Goal: Transaction & Acquisition: Download file/media

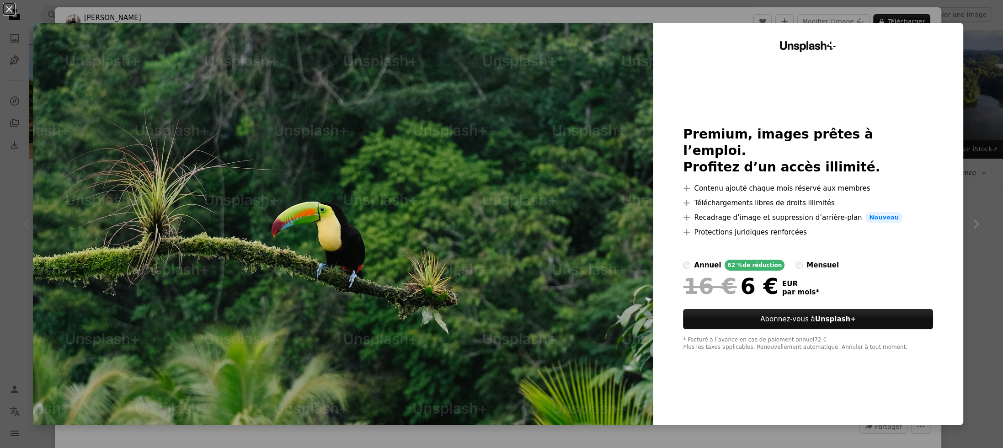
click at [964, 120] on div "An X shape Unsplash+ Premium, images prêtes à l’emploi. Profitez d’un accès ill…" at bounding box center [501, 224] width 1003 height 448
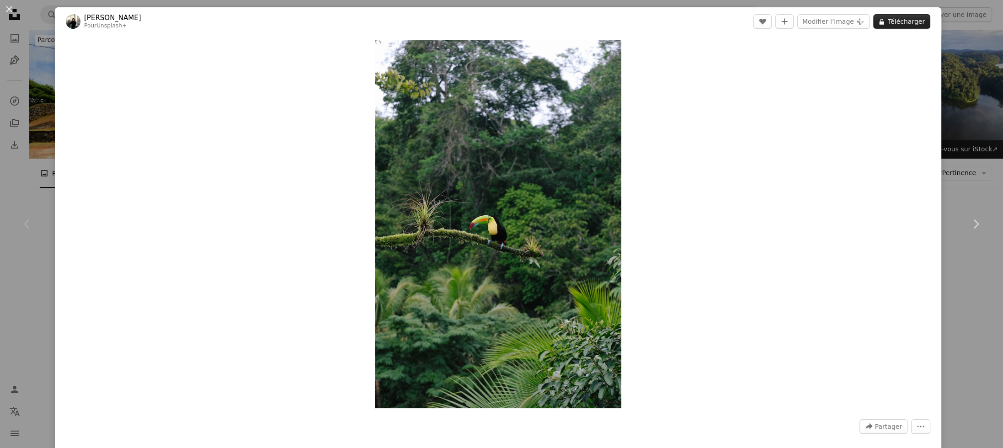
click at [893, 21] on button "A lock Télécharger" at bounding box center [902, 21] width 57 height 15
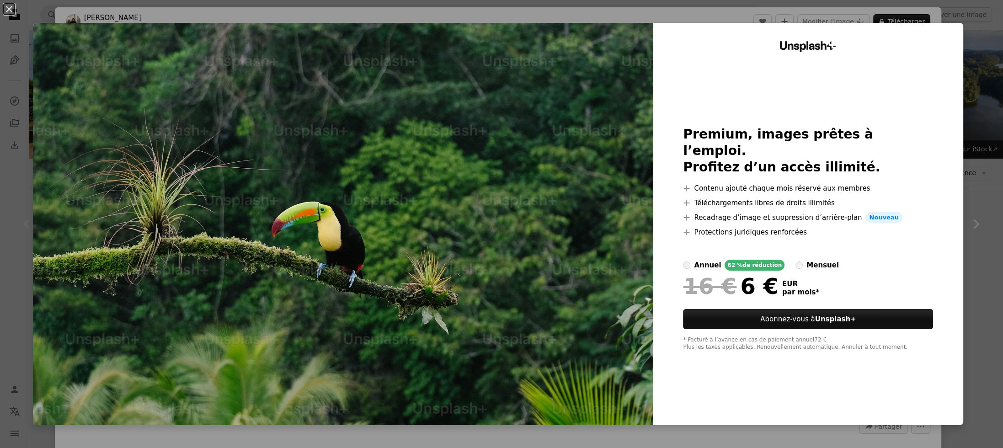
click at [973, 125] on div "An X shape Unsplash+ Premium, images prêtes à l’emploi. Profitez d’un accès ill…" at bounding box center [501, 224] width 1003 height 448
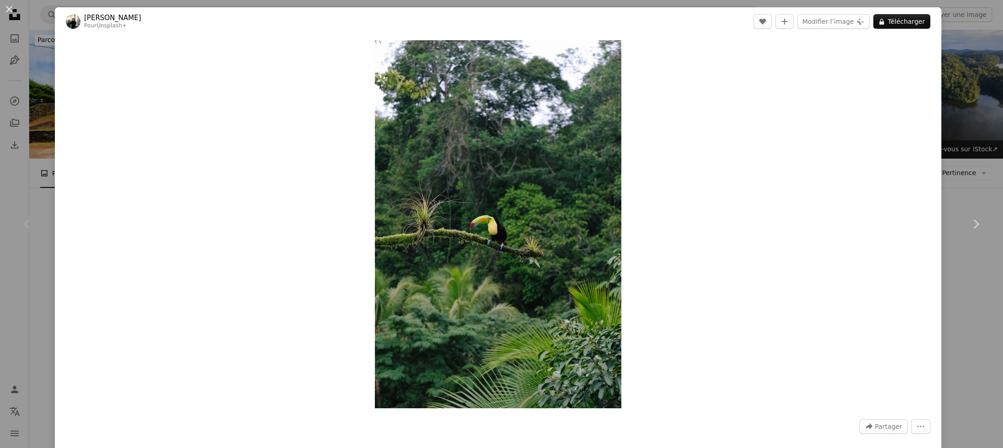
click at [967, 143] on div "An X shape Chevron left Chevron right [PERSON_NAME] Pour Unsplash+ A heart A pl…" at bounding box center [501, 224] width 1003 height 448
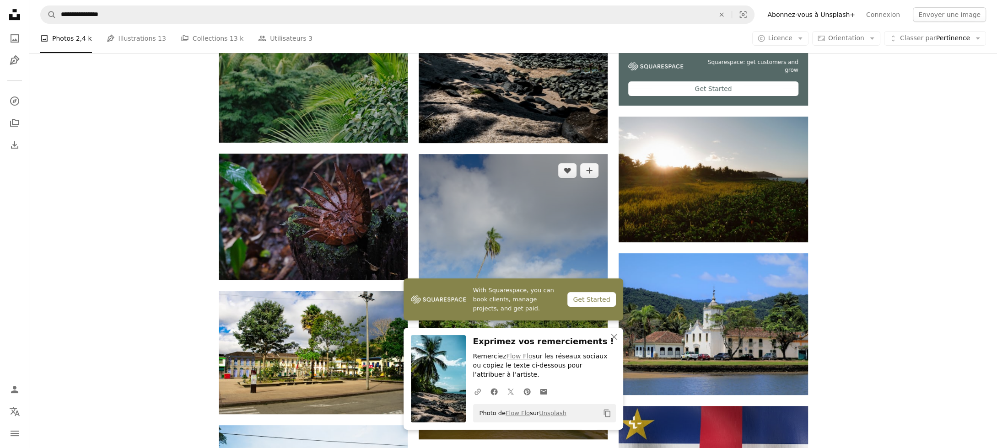
scroll to position [503, 0]
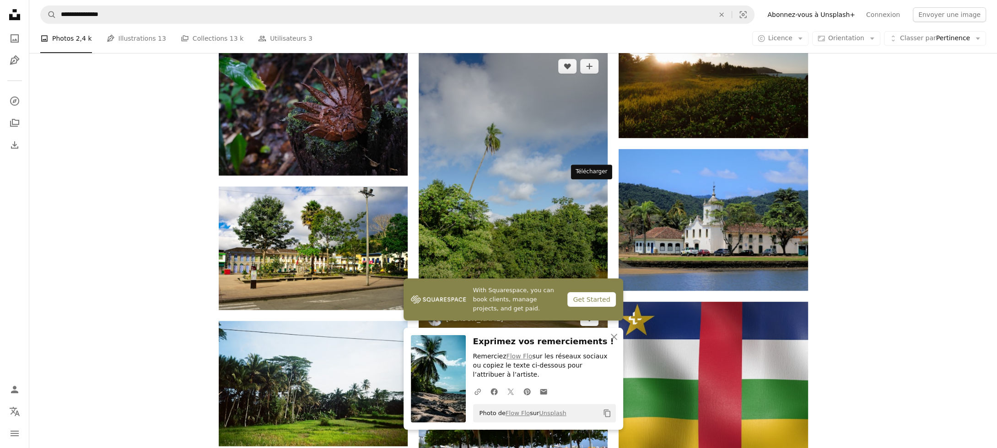
click at [589, 315] on icon "Télécharger" at bounding box center [589, 318] width 6 height 6
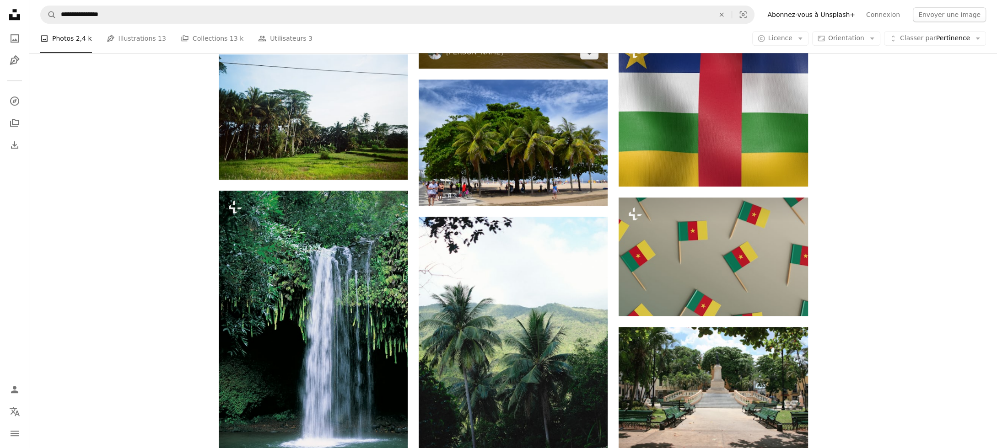
scroll to position [732, 0]
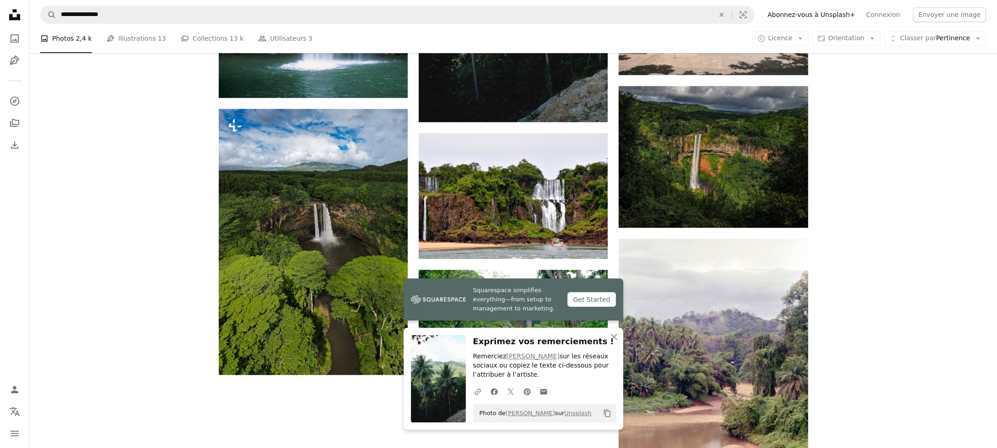
scroll to position [1198, 0]
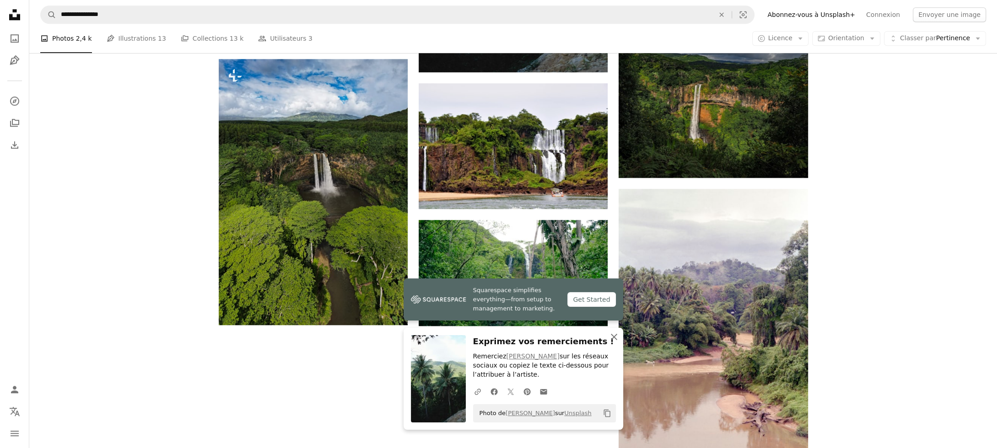
click at [614, 335] on icon "An X shape" at bounding box center [613, 337] width 11 height 11
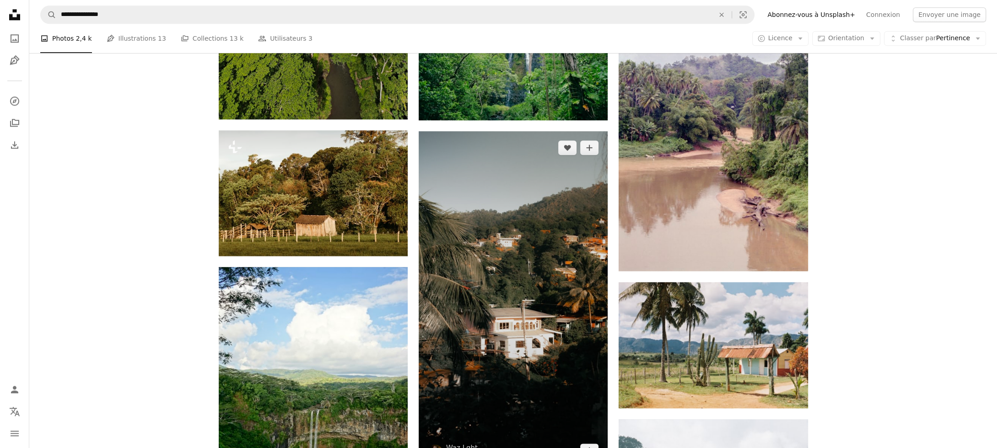
scroll to position [1472, 0]
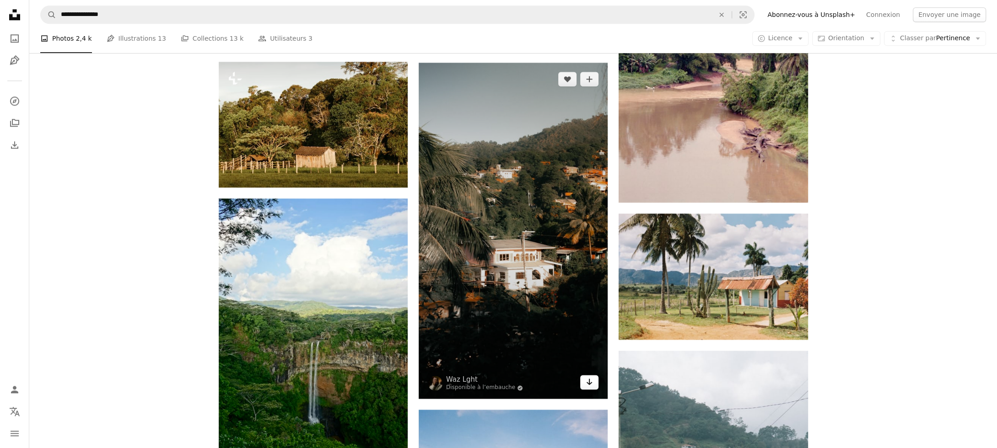
click at [591, 376] on icon "Arrow pointing down" at bounding box center [588, 381] width 7 height 11
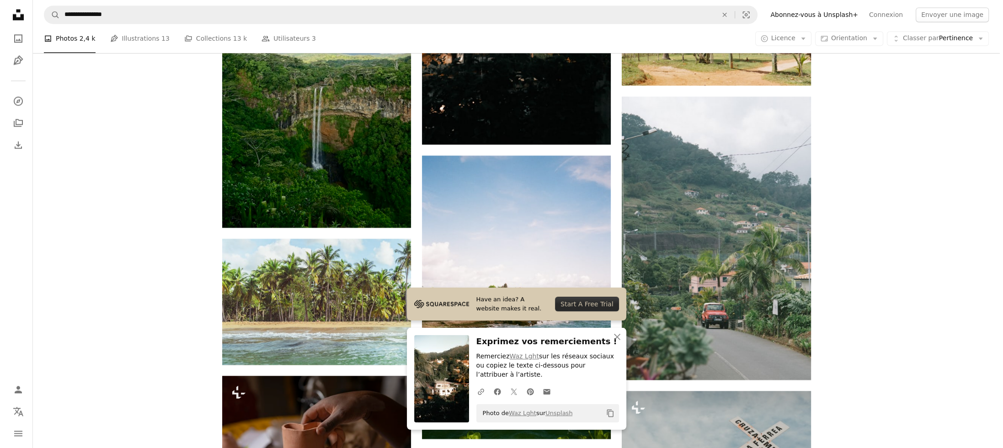
scroll to position [1747, 0]
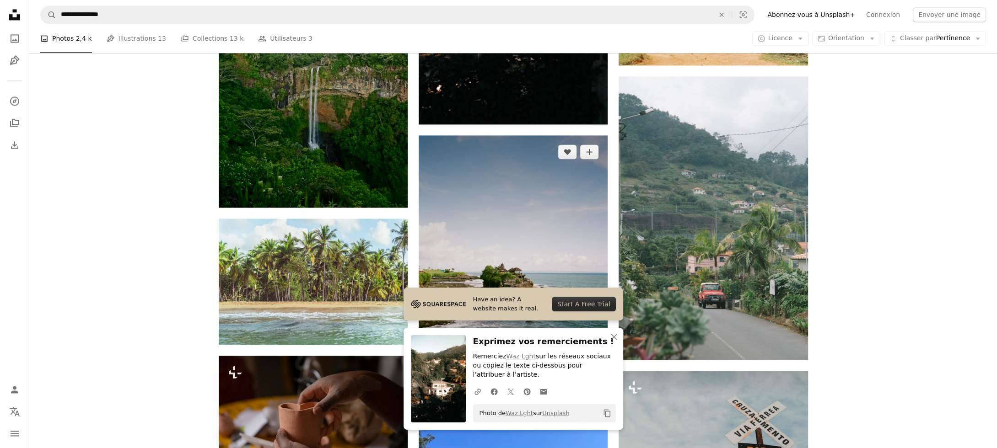
click at [490, 213] on img at bounding box center [512, 277] width 189 height 284
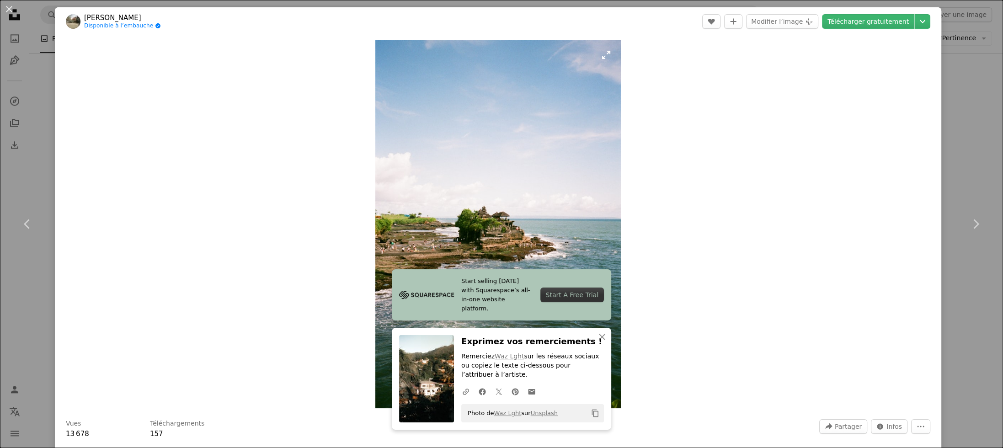
click at [490, 213] on img "Zoom sur cette image" at bounding box center [498, 224] width 246 height 368
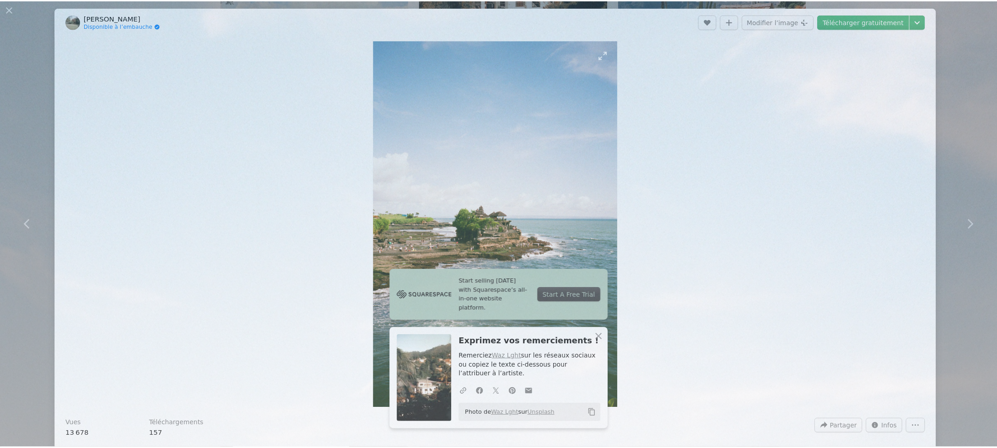
scroll to position [519, 0]
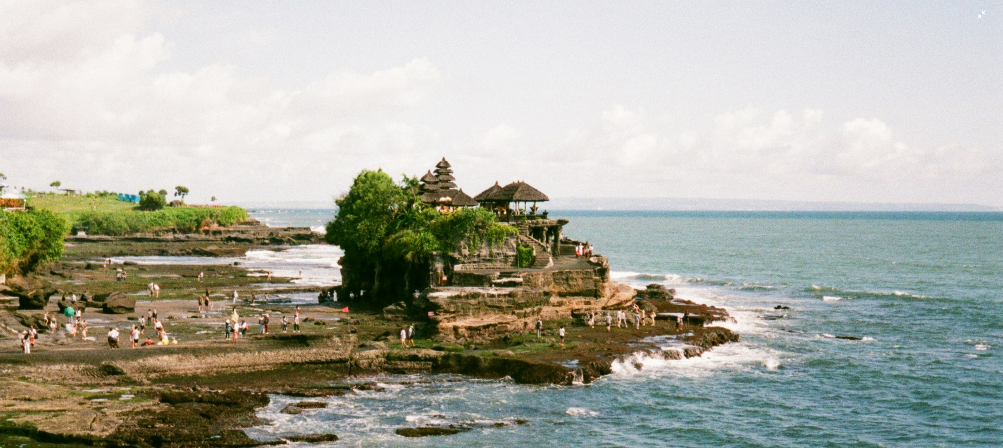
click at [978, 17] on img "Zoom arrière sur cette image" at bounding box center [502, 233] width 1004 height 1506
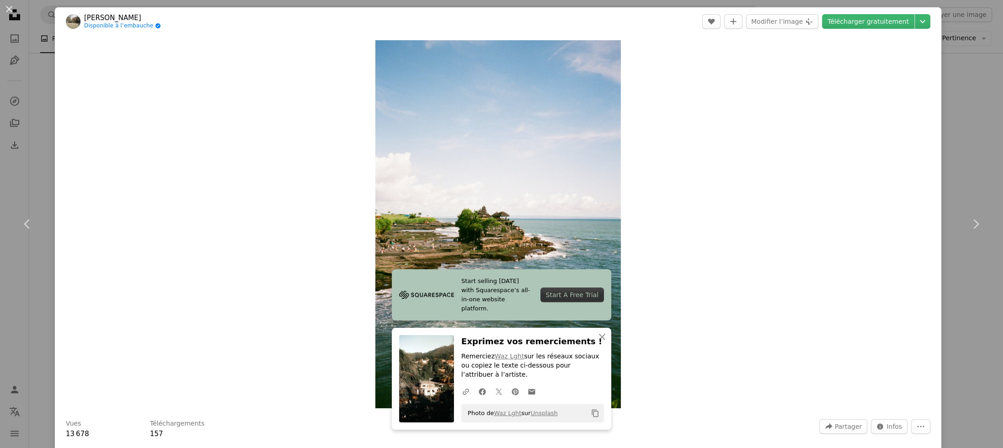
click at [964, 130] on div "An X shape Chevron left Chevron right Start selling [DATE] with Squarespace’s a…" at bounding box center [501, 224] width 1003 height 448
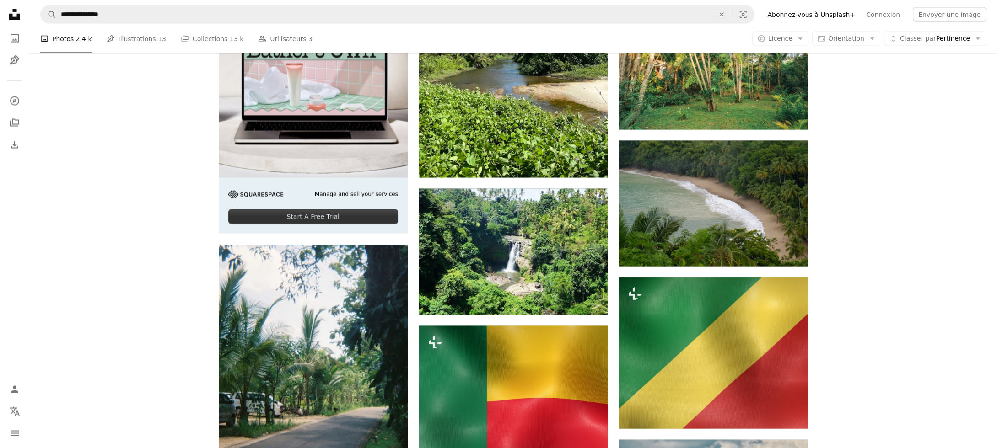
scroll to position [2341, 0]
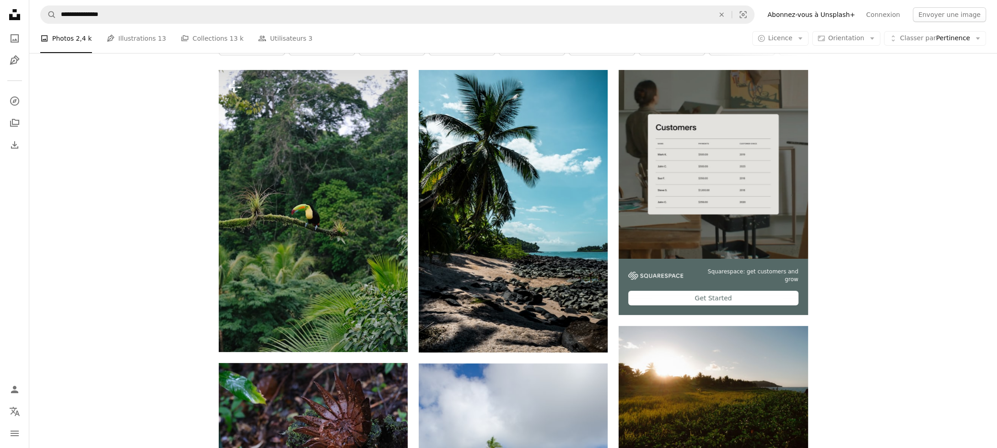
scroll to position [183, 0]
